Goal: Information Seeking & Learning: Learn about a topic

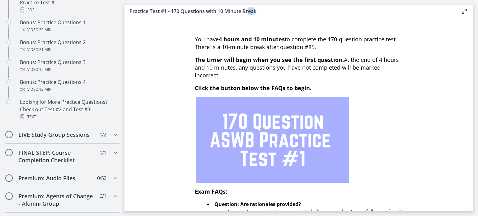
drag, startPoint x: 253, startPoint y: 6, endPoint x: 255, endPoint y: 15, distance: 9.7
click at [255, 15] on main "Practice Test #1 - 170 Questions with 10 Minute Break Enable fullscreen You hav…" at bounding box center [300, 108] width 353 height 216
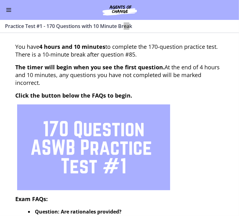
scroll to position [312, 0]
click at [9, 10] on span "Enable menu" at bounding box center [8, 10] width 5 height 1
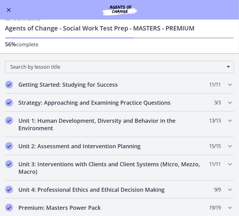
scroll to position [0, 0]
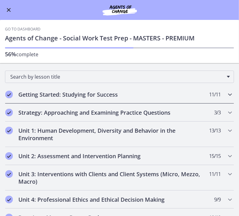
click at [73, 94] on h2 "Getting Started: Studying for Success" at bounding box center [113, 94] width 190 height 7
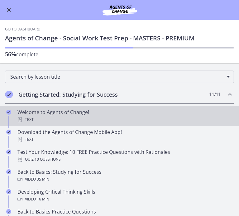
click at [73, 109] on div "Welcome to Agents of Change! Text" at bounding box center [125, 116] width 216 height 15
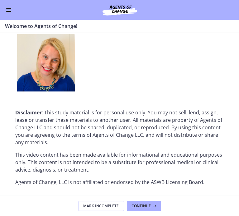
scroll to position [741, 0]
click at [150, 209] on button "Continue" at bounding box center [144, 206] width 34 height 10
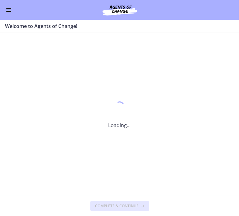
scroll to position [0, 0]
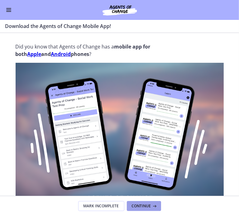
click at [150, 209] on button "Continue" at bounding box center [144, 206] width 34 height 10
click at [150, 209] on footer "Mark Incomplete Continue" at bounding box center [119, 206] width 239 height 20
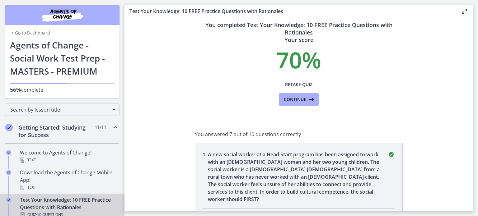
scroll to position [9, 0]
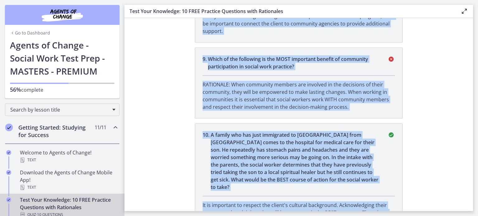
scroll to position [912, 0]
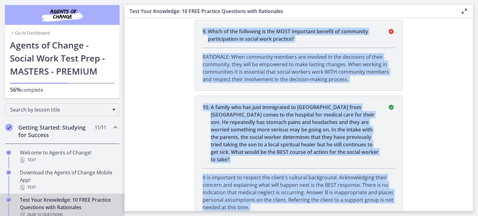
drag, startPoint x: 199, startPoint y: 98, endPoint x: 255, endPoint y: 210, distance: 125.1
copy div "1 . L ips dolors ametco ad e Sedd Eiusm tempori utl etdo magnaali en admi veni …"
click at [158, 100] on section "You completed Test Your Knowledge: 10 FREE Practice Questions with Rationales Y…" at bounding box center [298, 114] width 348 height 193
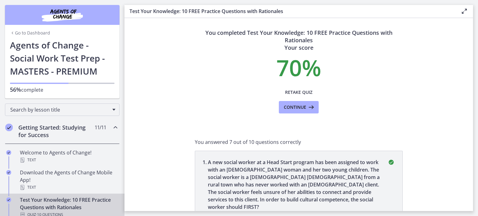
scroll to position [0, 0]
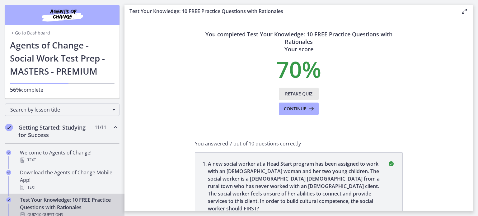
click at [292, 93] on span "Retake Quiz" at bounding box center [298, 93] width 27 height 7
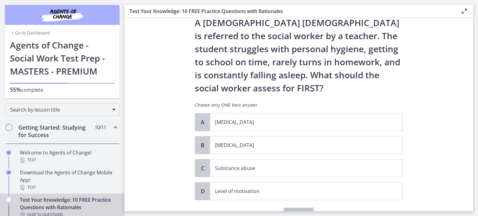
scroll to position [31, 0]
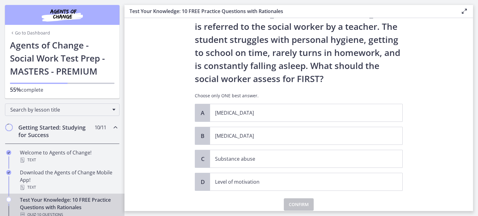
click at [159, 102] on section "Question 1 of 10 A [DEMOGRAPHIC_DATA] [DEMOGRAPHIC_DATA] is referred to the soc…" at bounding box center [298, 114] width 348 height 193
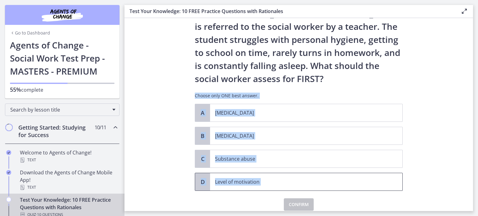
drag, startPoint x: 159, startPoint y: 102, endPoint x: 281, endPoint y: 181, distance: 145.2
click at [281, 181] on section "Question 1 of 10 A [DEMOGRAPHIC_DATA] [DEMOGRAPHIC_DATA] is referred to the soc…" at bounding box center [298, 114] width 348 height 193
copy div "Choose only ONE best answer. A [MEDICAL_DATA] B [MEDICAL_DATA] C Substance abus…"
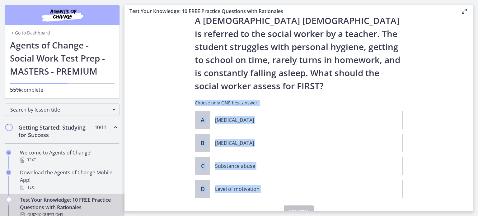
scroll to position [0, 0]
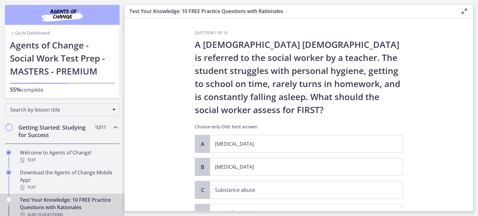
click at [395, 42] on p "A [DEMOGRAPHIC_DATA] [DEMOGRAPHIC_DATA] is referred to the social worker by a t…" at bounding box center [299, 77] width 208 height 78
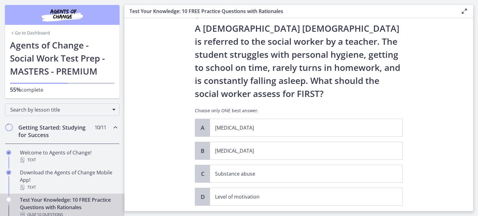
scroll to position [31, 0]
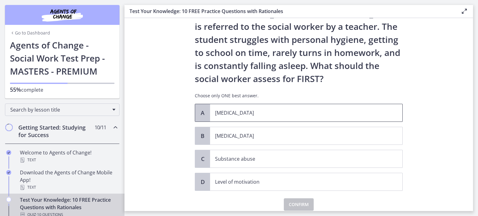
click at [226, 111] on p "[MEDICAL_DATA]" at bounding box center [300, 112] width 170 height 7
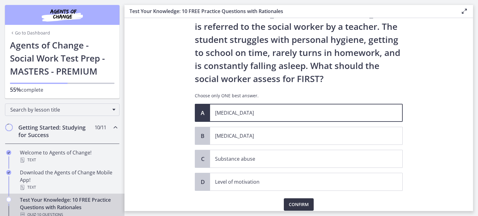
click at [296, 203] on span "Confirm" at bounding box center [299, 204] width 20 height 7
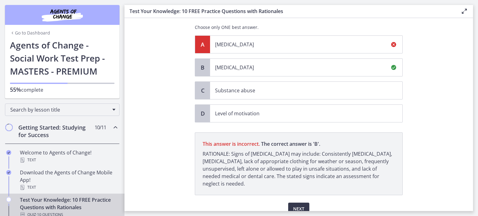
scroll to position [128, 0]
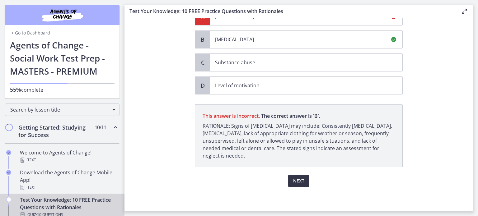
click at [299, 183] on span "Next" at bounding box center [298, 180] width 11 height 7
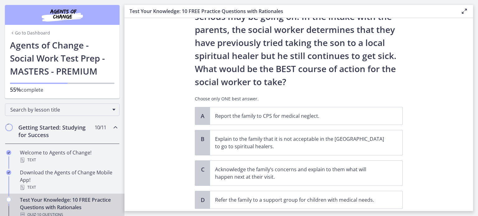
scroll to position [124, 0]
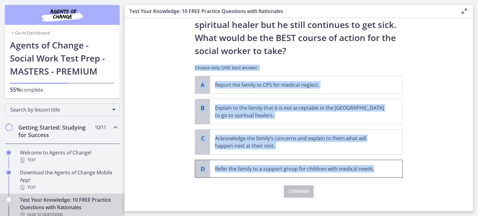
drag, startPoint x: 184, startPoint y: 60, endPoint x: 372, endPoint y: 167, distance: 216.5
click at [372, 167] on section "Question 2 of 10 A family who has just immigrated to [GEOGRAPHIC_DATA] from [GE…" at bounding box center [298, 114] width 348 height 193
copy div "Choose only ONE best answer. A Report the family to CPS for medical neglect. B …"
click at [290, 142] on p "Acknowledge the family’s concerns and explain to them what will happen next at …" at bounding box center [300, 142] width 170 height 15
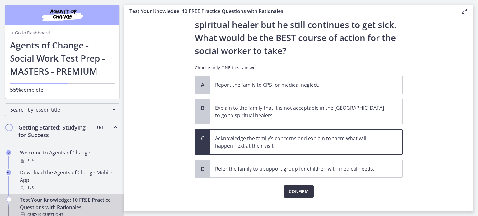
click at [300, 192] on span "Confirm" at bounding box center [299, 191] width 20 height 7
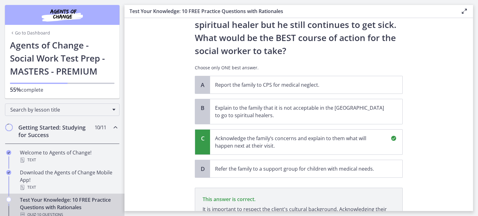
scroll to position [208, 0]
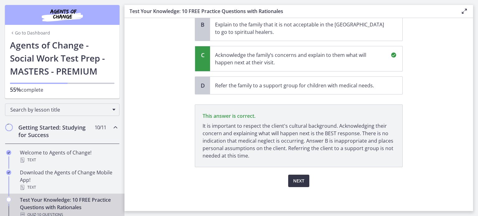
click at [299, 181] on span "Next" at bounding box center [298, 180] width 11 height 7
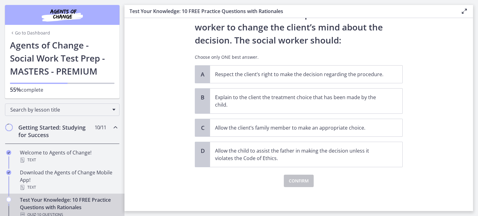
scroll to position [83, 0]
drag, startPoint x: 189, startPoint y: 53, endPoint x: 316, endPoint y: 156, distance: 163.8
click at [316, 128] on div "Question 3 of 10 A nursing home social worker is assessing a client who is orie…" at bounding box center [299, 37] width 218 height 181
copy div "Choose only ONE best answer. A Respect the client’s right to make the decision …"
click at [234, 74] on p "Respect the client’s right to make the decision regarding the procedure." at bounding box center [300, 73] width 170 height 7
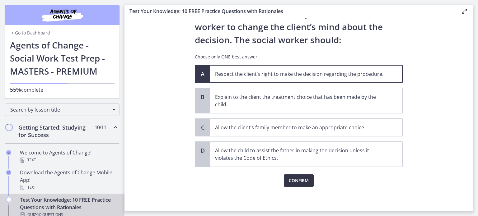
click at [294, 181] on span "Confirm" at bounding box center [299, 180] width 20 height 7
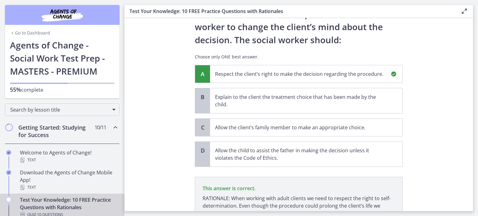
scroll to position [148, 0]
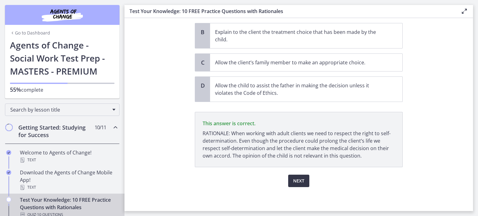
click at [296, 178] on span "Next" at bounding box center [298, 180] width 11 height 7
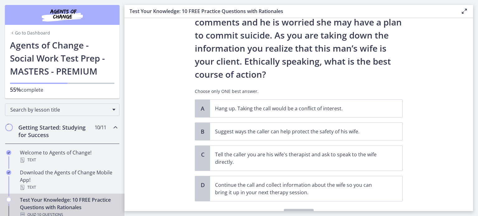
scroll to position [62, 0]
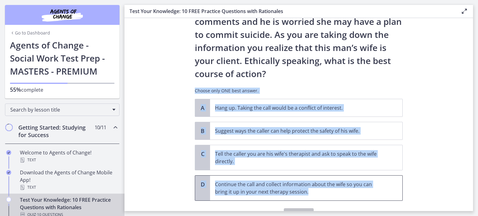
drag, startPoint x: 208, startPoint y: 100, endPoint x: 308, endPoint y: 190, distance: 135.5
click at [308, 190] on div "Question 4 of 10 You are volunteering to work on a crisis hotline. You receive …" at bounding box center [299, 94] width 208 height 253
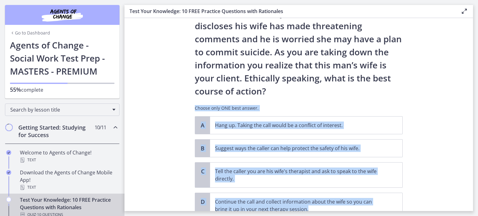
scroll to position [31, 0]
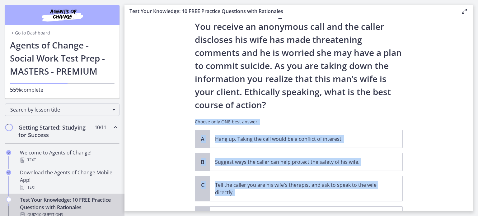
click at [299, 115] on div "You are volunteering to work on a crisis hotline. You receive an anonymous call…" at bounding box center [299, 68] width 208 height 123
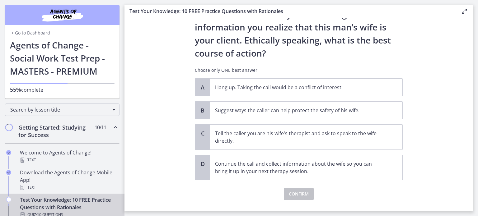
scroll to position [93, 0]
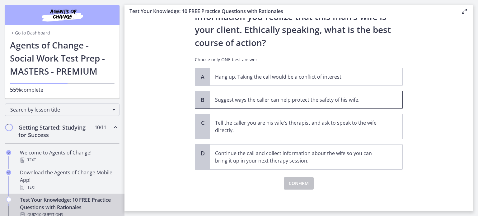
click at [250, 98] on p "Suggest ways the caller can help protect the safety of his wife." at bounding box center [300, 99] width 170 height 7
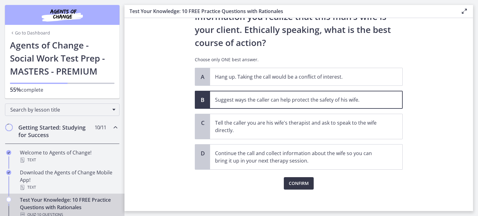
click at [299, 181] on span "Confirm" at bounding box center [299, 183] width 20 height 7
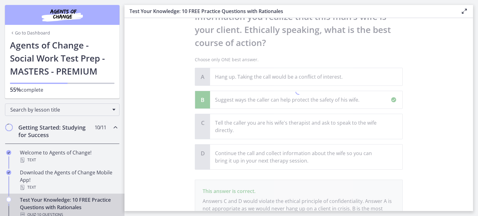
scroll to position [154, 0]
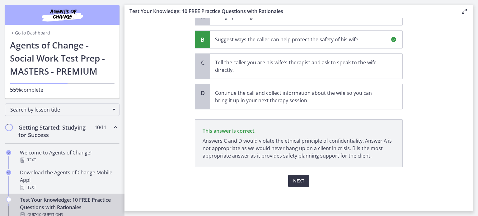
click at [300, 181] on span "Next" at bounding box center [298, 180] width 11 height 7
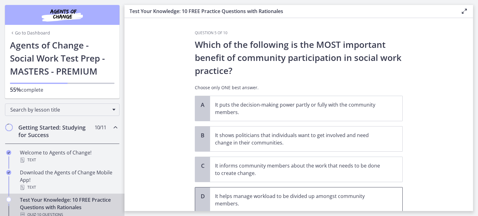
drag, startPoint x: 203, startPoint y: 92, endPoint x: 299, endPoint y: 201, distance: 144.6
click at [299, 201] on div "Question 5 of 10 Which of the following is the MOST important benefit of commun…" at bounding box center [299, 131] width 208 height 202
copy div "Choose only ONE best answer. A It puts the decision-making power partly or full…"
click at [190, 100] on div "Question 5 of 10 Which of the following is the MOST important benefit of commun…" at bounding box center [299, 120] width 218 height 181
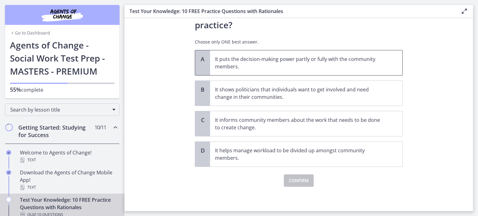
scroll to position [15, 0]
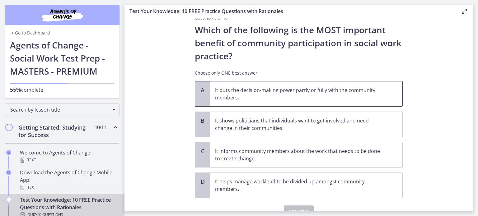
click at [294, 102] on span "It puts the decision-making power partly or fully with the community members." at bounding box center [306, 94] width 192 height 25
click at [291, 208] on span "Confirm" at bounding box center [299, 211] width 20 height 7
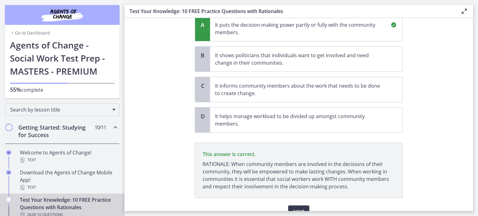
scroll to position [111, 0]
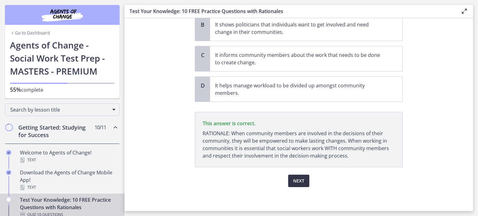
click at [293, 180] on span "Next" at bounding box center [298, 180] width 11 height 7
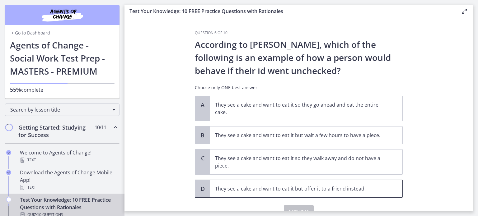
drag, startPoint x: 189, startPoint y: 86, endPoint x: 368, endPoint y: 185, distance: 203.9
click at [368, 185] on div "Question 6 of 10 According to [PERSON_NAME], which of the following is an examp…" at bounding box center [299, 120] width 218 height 181
copy div "Choose only ONE best answer. A They see a cake and want to eat it so they go ah…"
click at [168, 74] on section "Question 6 of 10 According to [PERSON_NAME], which of the following is an examp…" at bounding box center [298, 114] width 348 height 193
click at [319, 107] on p "They see a cake and want to eat it so they go ahead and eat the entire cake." at bounding box center [300, 108] width 170 height 15
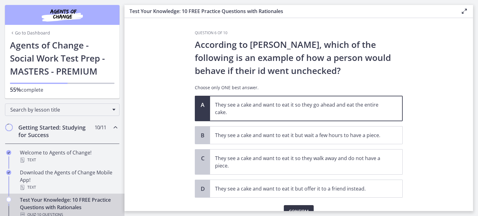
click at [296, 208] on span "Confirm" at bounding box center [299, 211] width 20 height 7
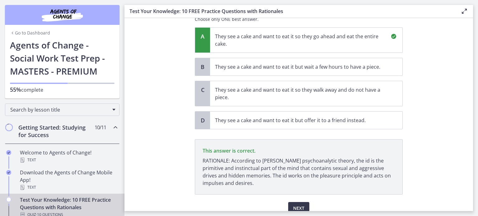
scroll to position [96, 0]
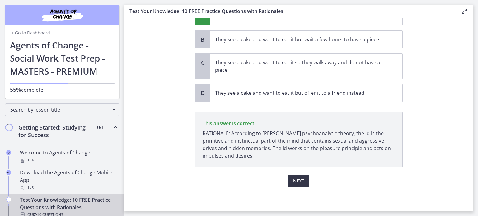
click at [294, 180] on span "Next" at bounding box center [298, 180] width 11 height 7
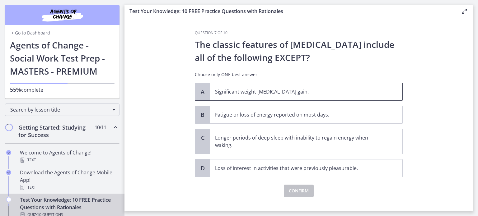
click at [273, 94] on p "Significant weight [MEDICAL_DATA] gain." at bounding box center [300, 91] width 170 height 7
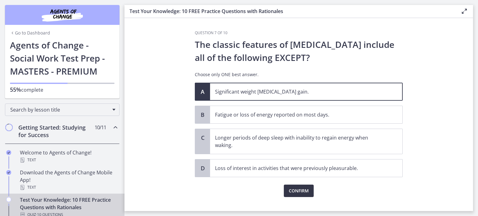
click at [295, 191] on span "Confirm" at bounding box center [299, 190] width 20 height 7
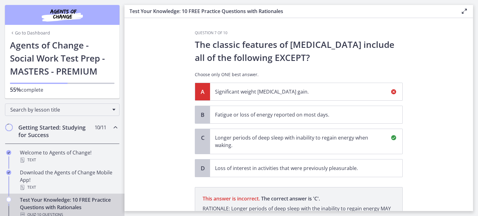
scroll to position [83, 0]
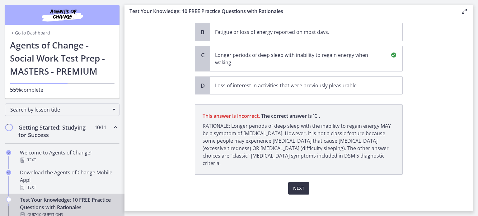
click at [296, 185] on span "Next" at bounding box center [298, 188] width 11 height 7
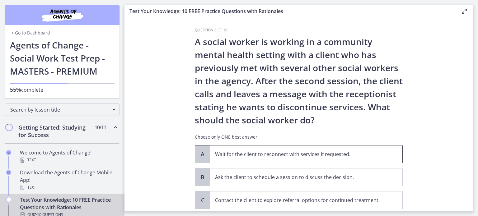
scroll to position [0, 0]
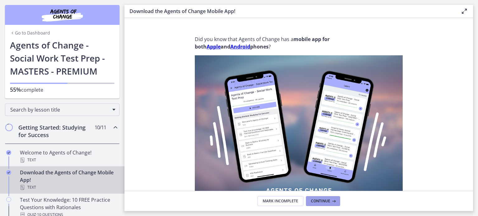
click at [330, 200] on icon at bounding box center [333, 201] width 6 height 5
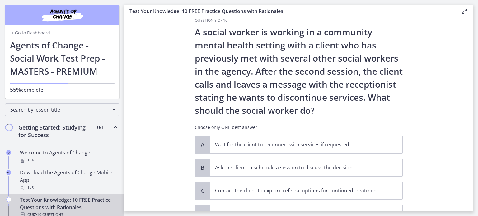
scroll to position [6, 0]
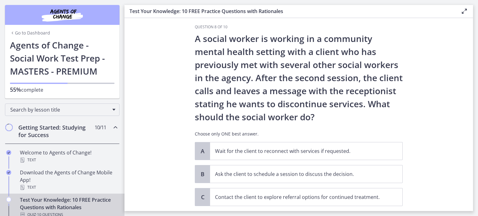
click at [156, 115] on section "Question 8 of 10 A social worker is working in a community mental health settin…" at bounding box center [298, 114] width 348 height 193
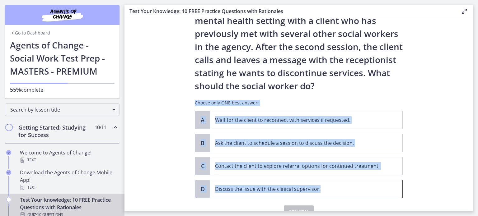
drag, startPoint x: 189, startPoint y: 98, endPoint x: 326, endPoint y: 183, distance: 161.6
click at [326, 174] on div "Question 8 of 10 A social worker is working in a community mental health settin…" at bounding box center [299, 83] width 218 height 181
copy div "Choose only ONE best answer. A Wait for the client to reconnect with services i…"
click at [137, 96] on section "Question 8 of 10 A social worker is working in a community mental health settin…" at bounding box center [298, 114] width 348 height 193
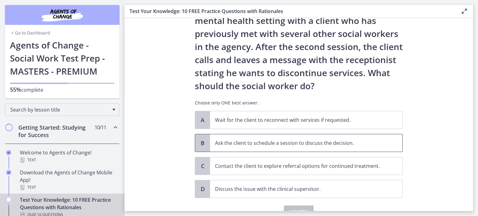
click at [255, 144] on p "Ask the client to schedule a session to discuss the decision." at bounding box center [300, 142] width 170 height 7
click at [306, 208] on span "Confirm" at bounding box center [299, 211] width 20 height 7
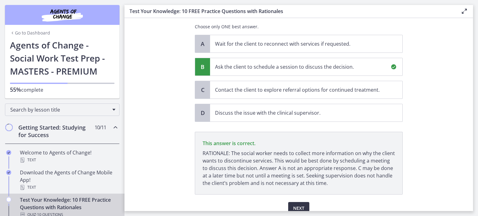
scroll to position [141, 0]
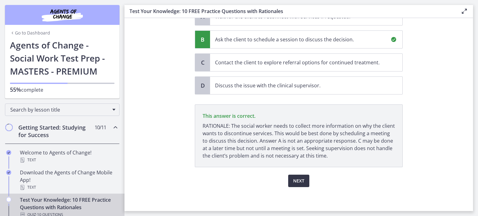
click at [293, 177] on span "Next" at bounding box center [298, 180] width 11 height 7
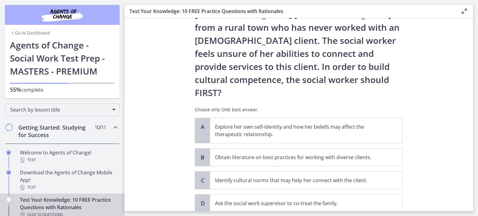
scroll to position [93, 0]
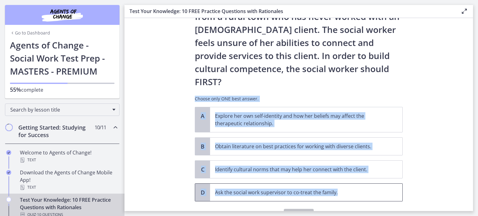
drag, startPoint x: 187, startPoint y: 70, endPoint x: 346, endPoint y: 170, distance: 187.9
click at [346, 170] on section "Question 9 of 10 A new social worker at a Head Start program has been assigned …" at bounding box center [298, 114] width 348 height 193
copy div "Choose only ONE best answer. A Explore her own self-identity and how her belief…"
click at [151, 109] on section "Question 9 of 10 A new social worker at a Head Start program has been assigned …" at bounding box center [298, 114] width 348 height 193
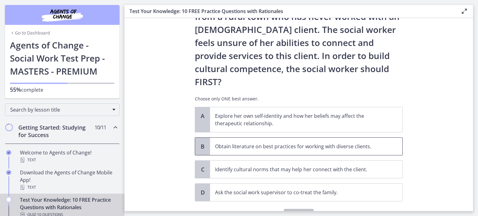
click at [228, 143] on p "Obtain literature on best practices for working with diverse clients." at bounding box center [300, 146] width 170 height 7
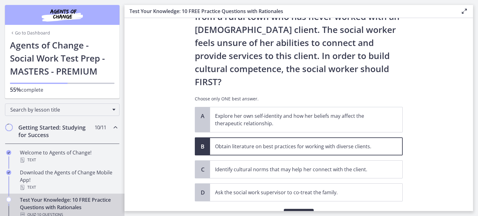
click at [292, 212] on span "Confirm" at bounding box center [299, 215] width 20 height 7
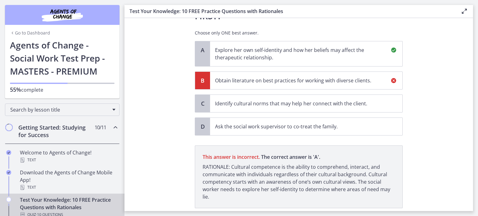
scroll to position [174, 0]
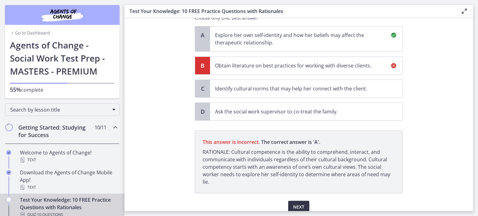
click at [293, 203] on span "Next" at bounding box center [298, 206] width 11 height 7
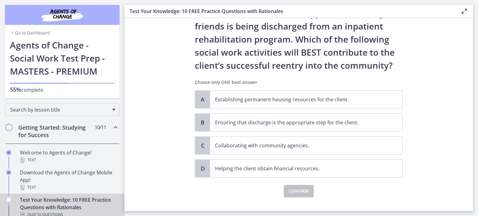
scroll to position [42, 0]
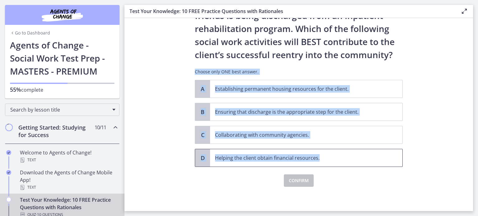
drag, startPoint x: 184, startPoint y: 68, endPoint x: 319, endPoint y: 149, distance: 157.8
click at [319, 149] on section "Question 10 of 10 An adult client with little support from family and friends i…" at bounding box center [298, 114] width 348 height 193
copy div "Choose only ONE best answer. A Establishing permanent housing resources for the…"
click at [428, 106] on section "Question 10 of 10 An adult client with little support from family and friends i…" at bounding box center [298, 114] width 348 height 193
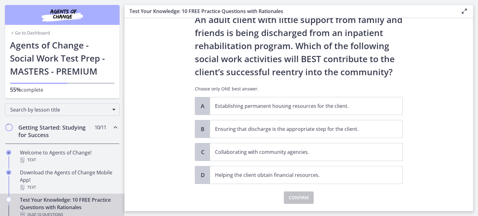
scroll to position [11, 0]
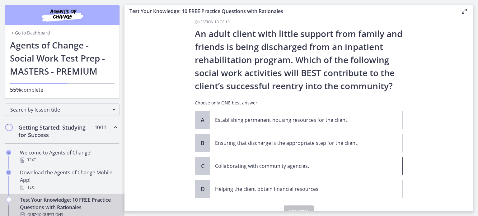
click at [243, 163] on p "Collaborating with community agencies." at bounding box center [300, 165] width 170 height 7
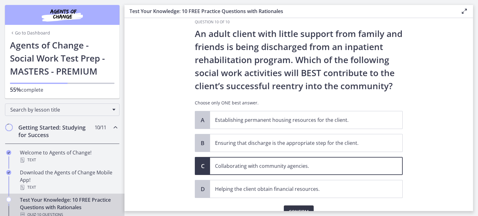
click at [302, 208] on span "Confirm" at bounding box center [299, 211] width 20 height 7
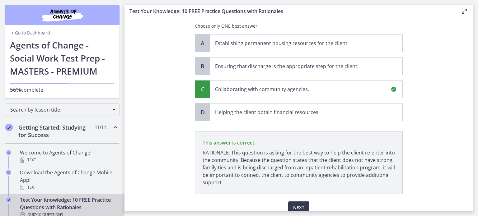
scroll to position [115, 0]
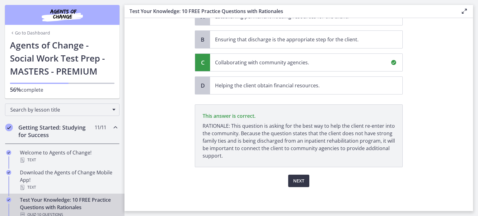
click at [296, 183] on span "Next" at bounding box center [298, 180] width 11 height 7
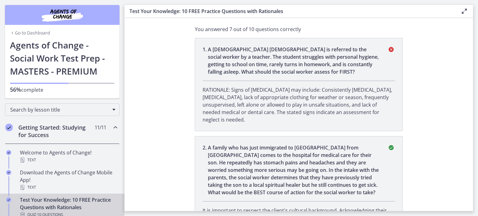
scroll to position [0, 0]
